Goal: Transaction & Acquisition: Register for event/course

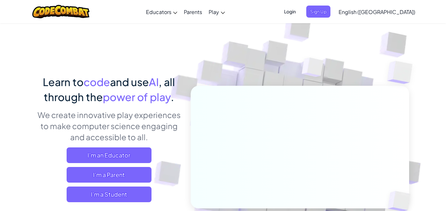
scroll to position [5, 0]
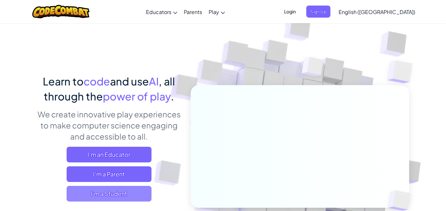
click at [137, 192] on span "I'm a Student" at bounding box center [109, 194] width 85 height 16
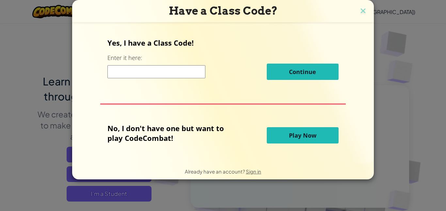
click at [172, 76] on input at bounding box center [156, 71] width 98 height 13
paste input "BallPoolSheep"
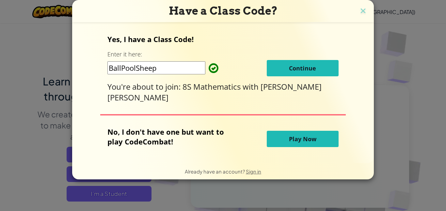
type input "BallPoolSheep"
click at [308, 71] on span "Continue" at bounding box center [302, 68] width 27 height 8
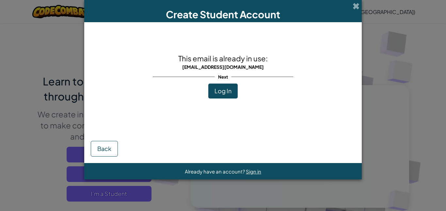
click at [224, 97] on button "Log In" at bounding box center [222, 91] width 29 height 15
